Goal: Task Accomplishment & Management: Use online tool/utility

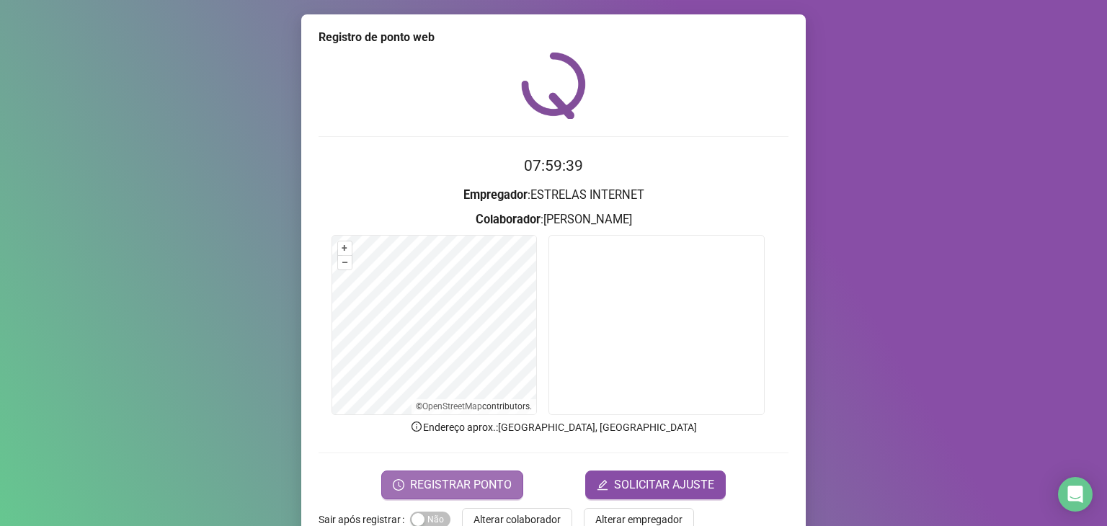
drag, startPoint x: 0, startPoint y: 0, endPoint x: 487, endPoint y: 472, distance: 678.4
click at [487, 472] on button "REGISTRAR PONTO" at bounding box center [452, 485] width 142 height 29
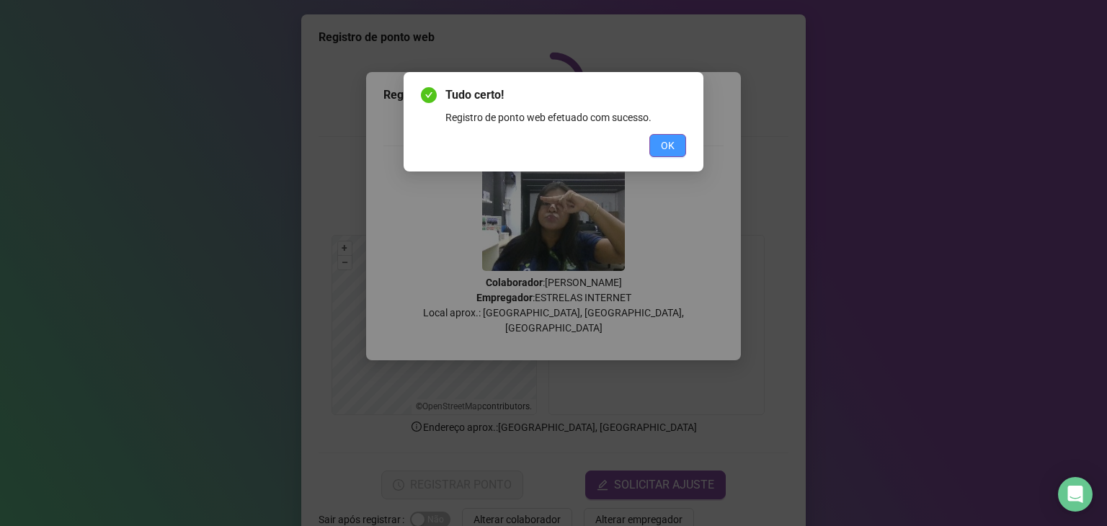
click at [666, 147] on span "OK" at bounding box center [668, 146] width 14 height 16
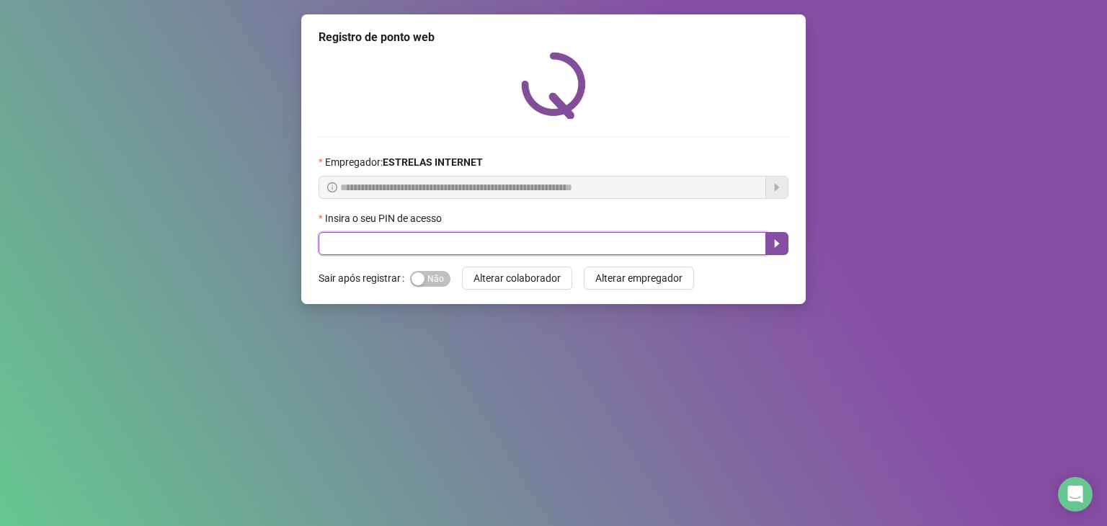
click at [597, 234] on input "text" at bounding box center [543, 243] width 448 height 23
type input "*****"
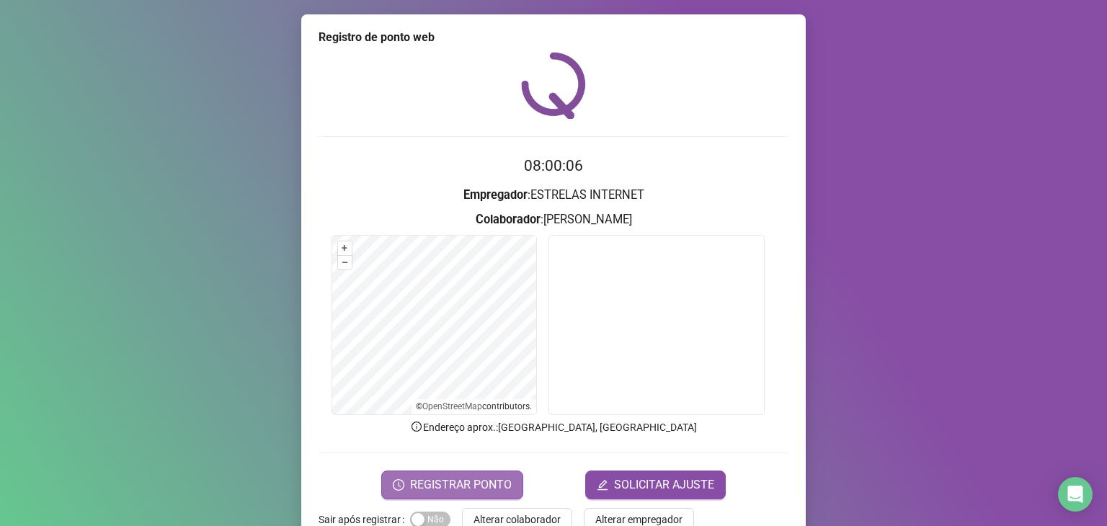
click at [430, 474] on button "REGISTRAR PONTO" at bounding box center [452, 485] width 142 height 29
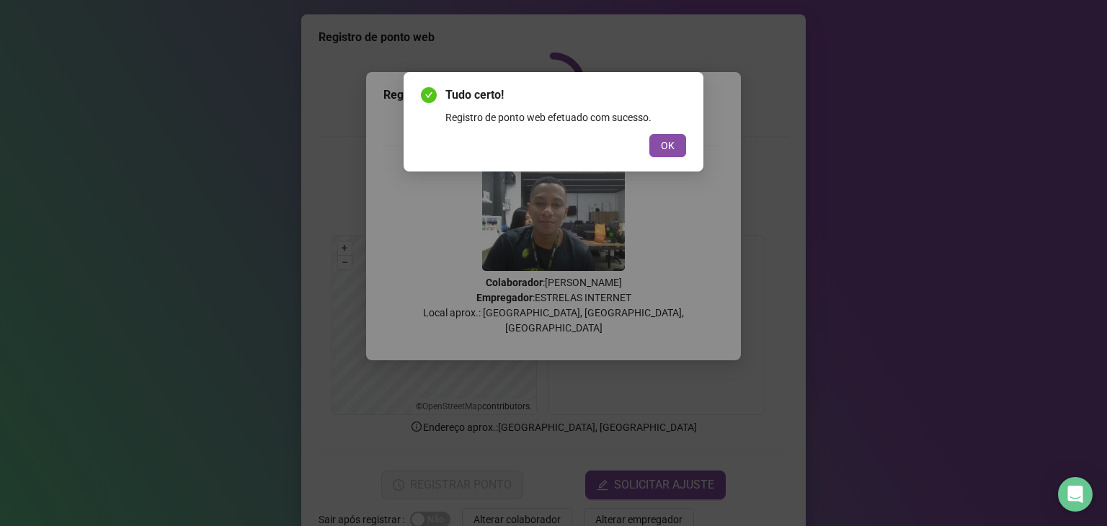
click at [649, 134] on button "OK" at bounding box center [667, 145] width 37 height 23
